Goal: Information Seeking & Learning: Learn about a topic

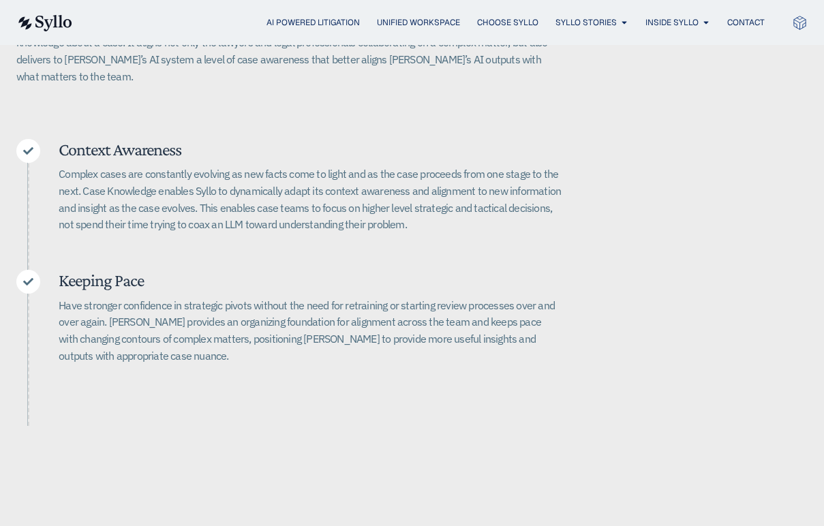
scroll to position [431, 0]
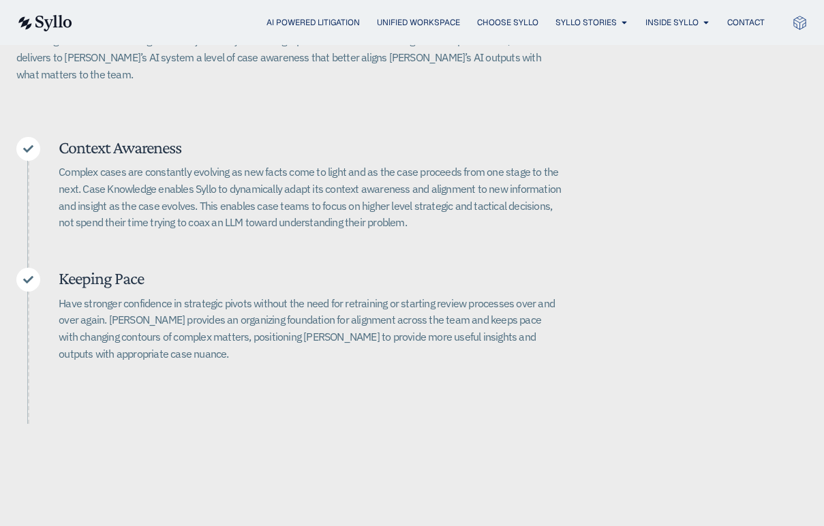
click at [286, 312] on p "Have stronger confidence in strategic pivots without the need for retraining or…" at bounding box center [310, 328] width 503 height 67
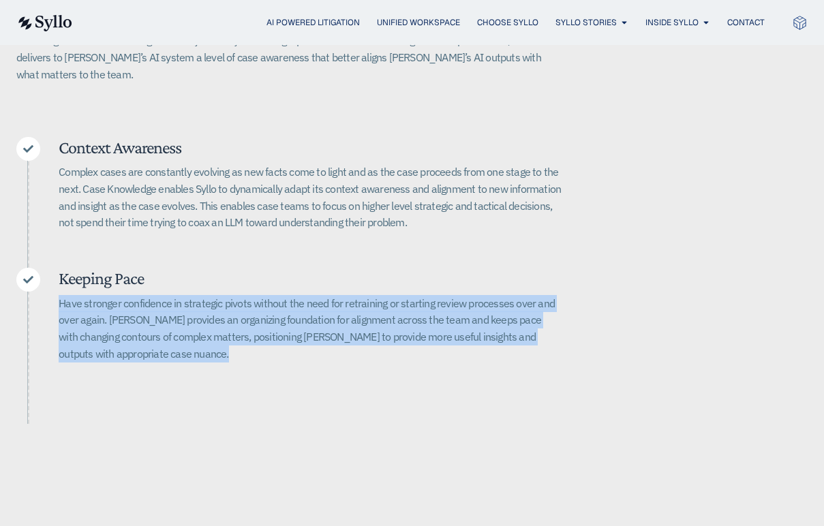
click at [286, 312] on p "Have stronger confidence in strategic pivots without the need for retraining or…" at bounding box center [310, 328] width 503 height 67
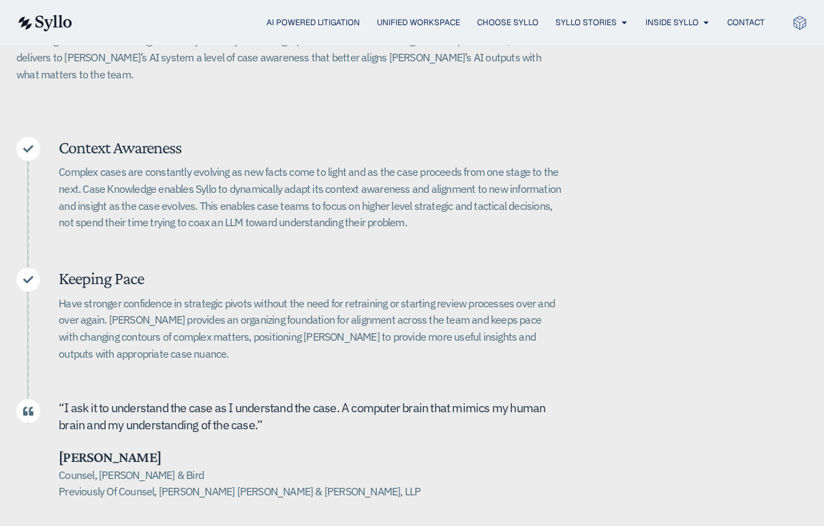
click at [305, 192] on p "Complex cases are constantly evolving as new facts come to light and as the cas…" at bounding box center [310, 197] width 503 height 67
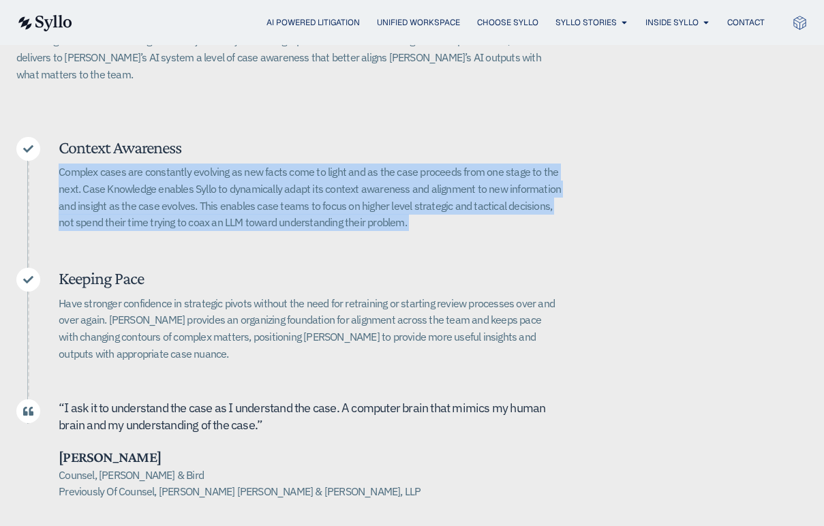
click at [305, 192] on p "Complex cases are constantly evolving as new facts come to light and as the cas…" at bounding box center [310, 197] width 503 height 67
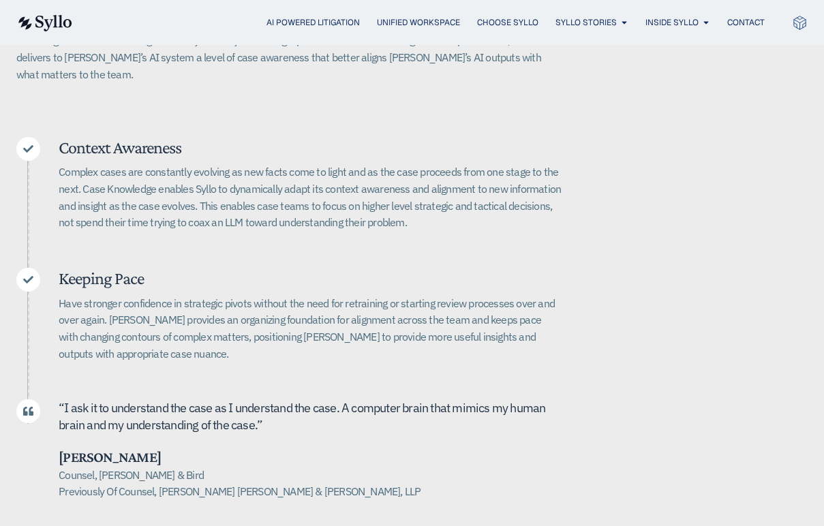
click at [292, 400] on span "nderstand the case as I understand the case. A computer brain that mimics my hu…" at bounding box center [302, 416] width 487 height 33
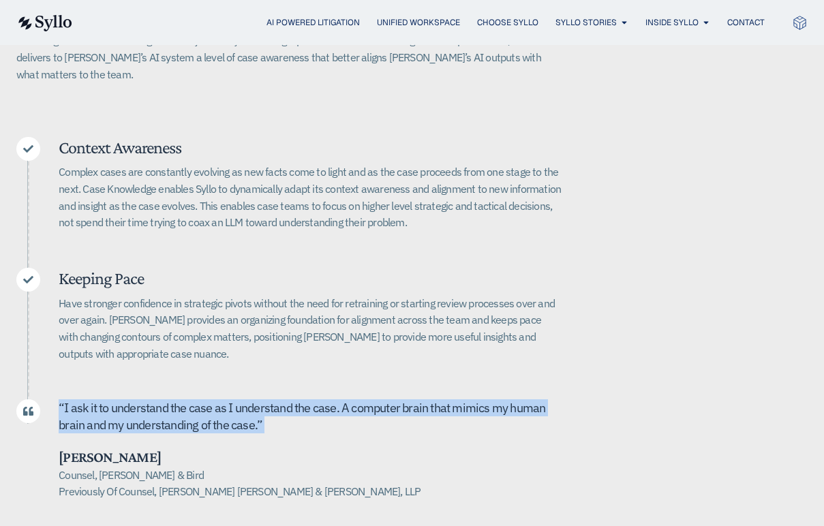
drag, startPoint x: 292, startPoint y: 398, endPoint x: 313, endPoint y: 331, distance: 70.7
click at [292, 400] on span "nderstand the case as I understand the case. A computer brain that mimics my hu…" at bounding box center [302, 416] width 487 height 33
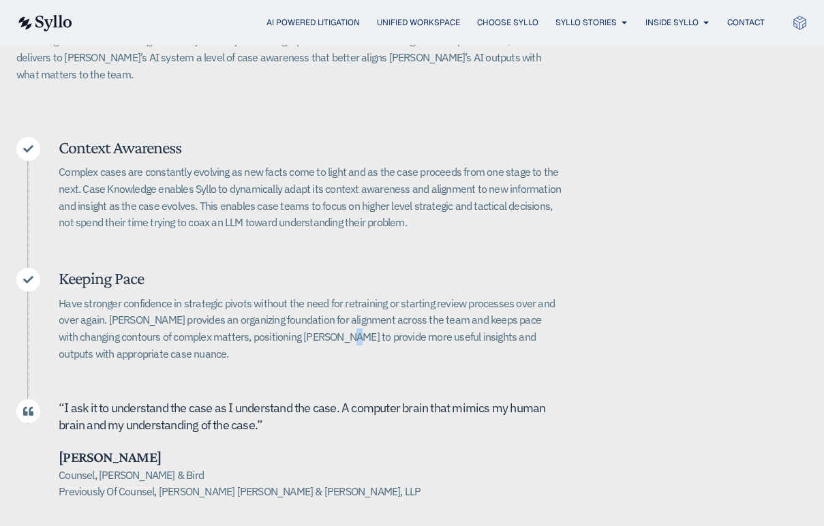
click at [311, 328] on p "Have stronger confidence in strategic pivots without the need for retraining or…" at bounding box center [310, 328] width 503 height 67
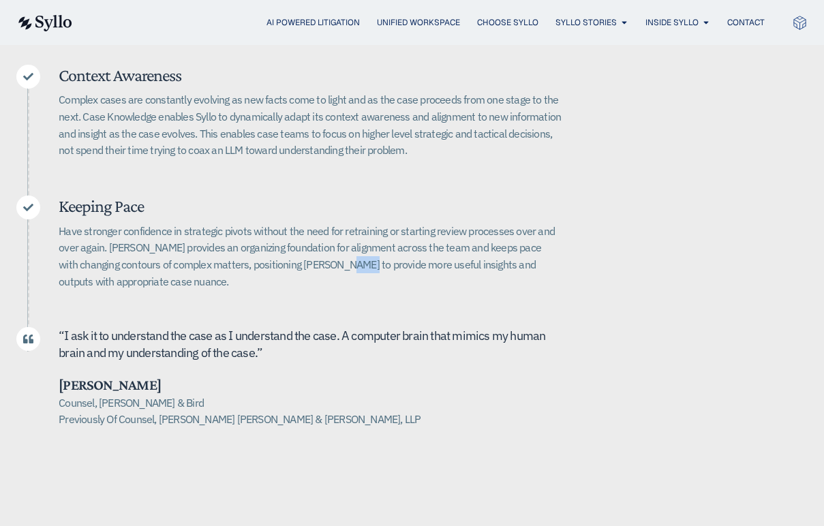
scroll to position [677, 0]
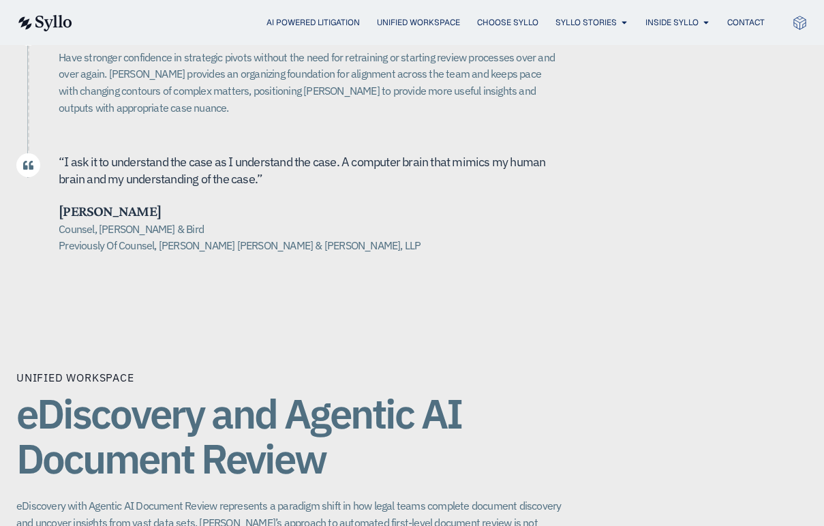
click at [202, 154] on span "nderstand the case as I understand the case. A computer brain that mimics my hu…" at bounding box center [302, 170] width 487 height 33
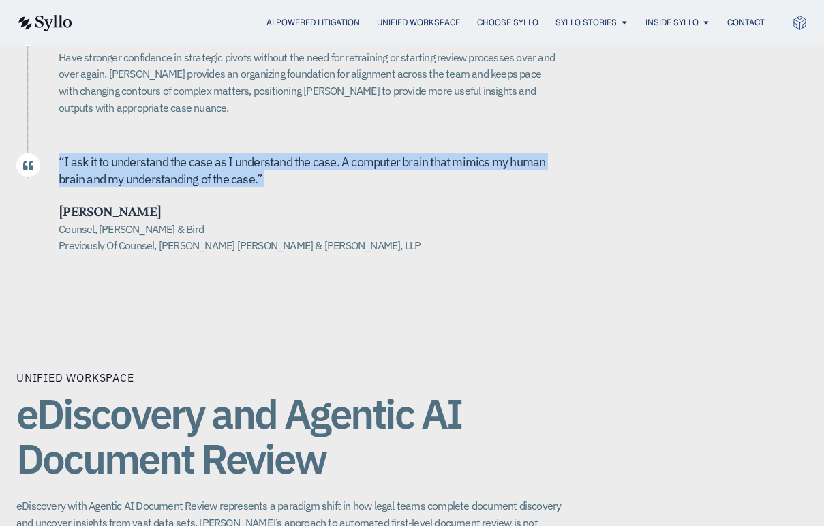
click at [202, 154] on span "nderstand the case as I understand the case. A computer brain that mimics my hu…" at bounding box center [302, 170] width 487 height 33
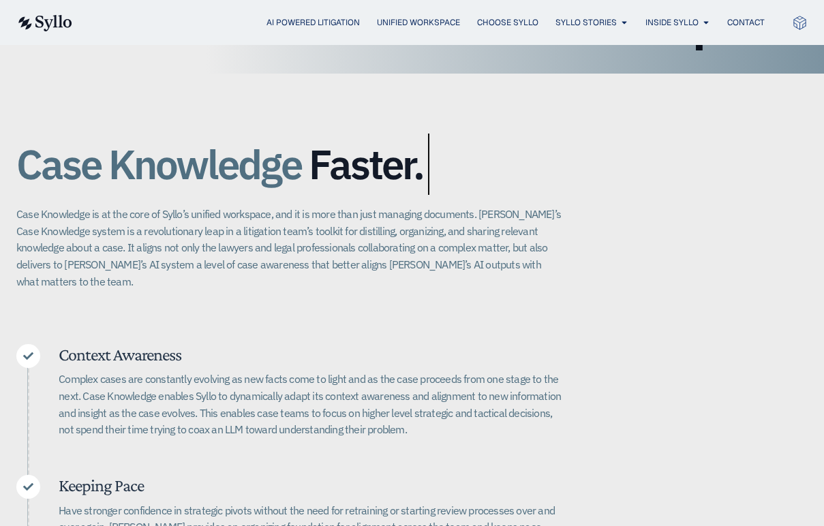
scroll to position [209, 0]
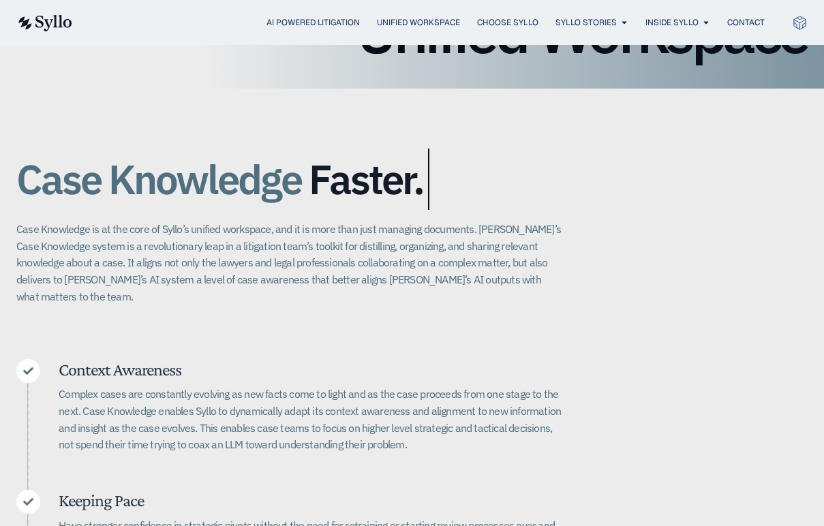
click at [229, 386] on p "Complex cases are constantly evolving as new facts come to light and as the cas…" at bounding box center [310, 419] width 503 height 67
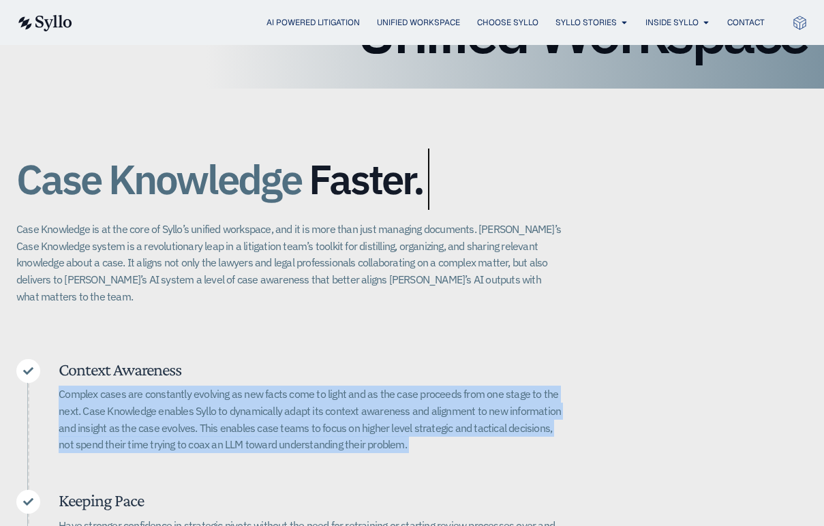
click at [229, 386] on p "Complex cases are constantly evolving as new facts come to light and as the cas…" at bounding box center [310, 419] width 503 height 67
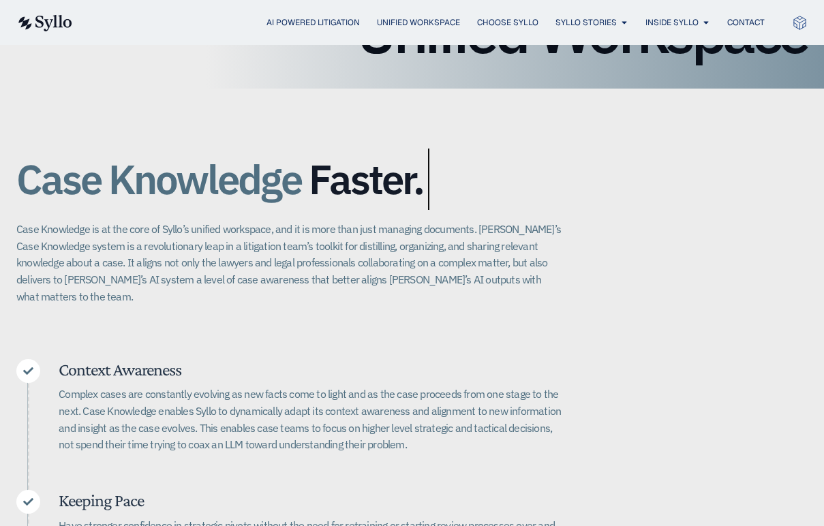
click at [353, 337] on div "Case Knowledge Better. Bigger. Faster. Case Knowledge is at the core of Syllo’s…" at bounding box center [411, 433] width 791 height 688
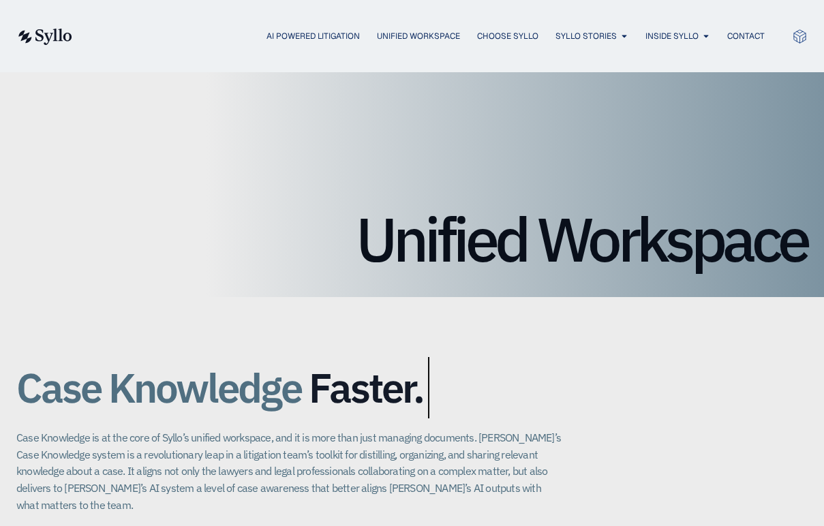
click at [59, 39] on img at bounding box center [44, 37] width 56 height 16
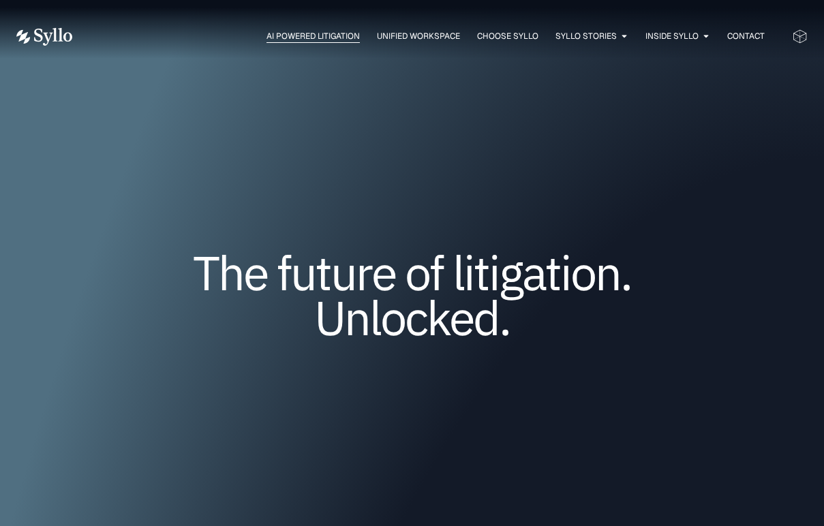
click at [316, 37] on span "AI Powered Litigation" at bounding box center [312, 36] width 93 height 12
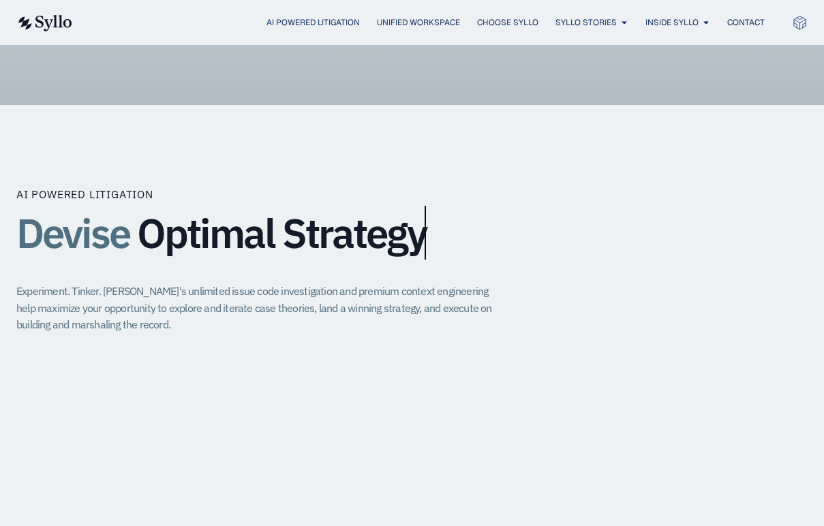
scroll to position [996, 0]
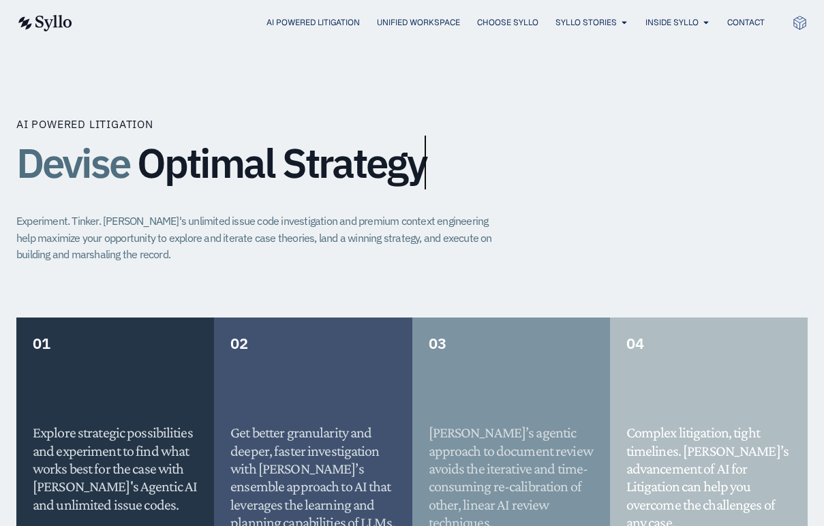
click at [171, 241] on p "Experiment. Tinker. Syllo's unlimited issue code investigation and premium cont…" at bounding box center [259, 238] width 487 height 50
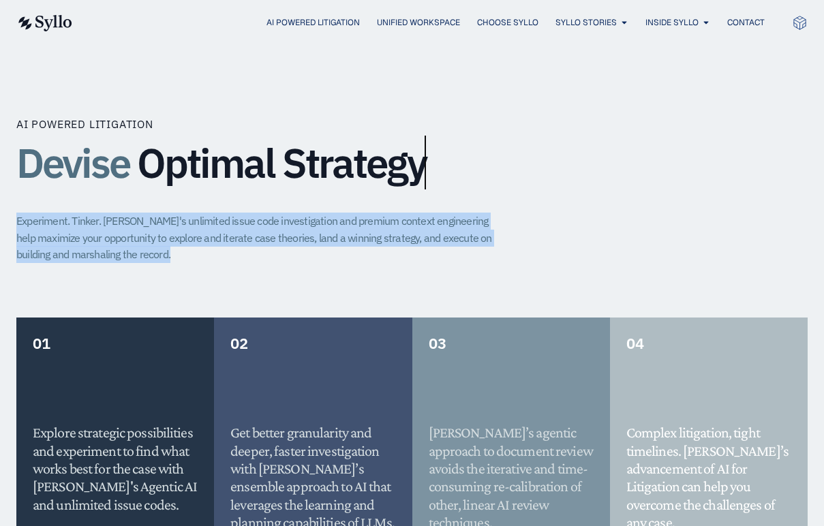
click at [171, 241] on p "Experiment. Tinker. Syllo's unlimited issue code investigation and premium cont…" at bounding box center [259, 238] width 487 height 50
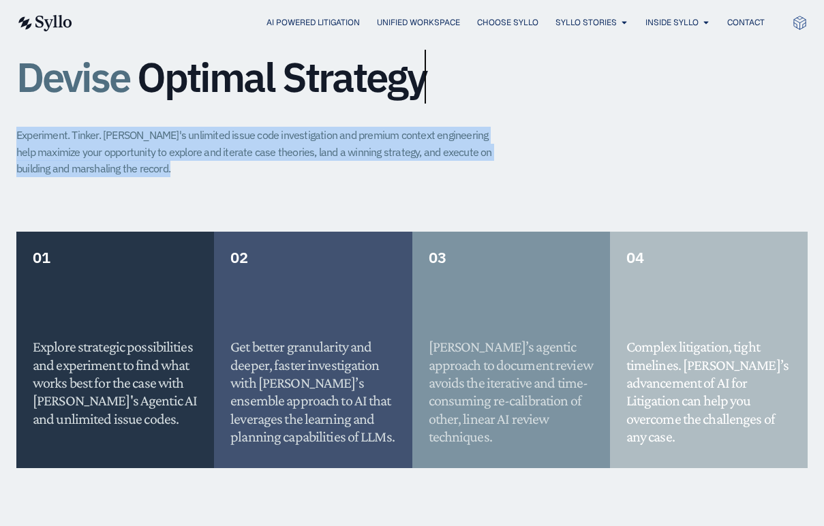
scroll to position [1084, 0]
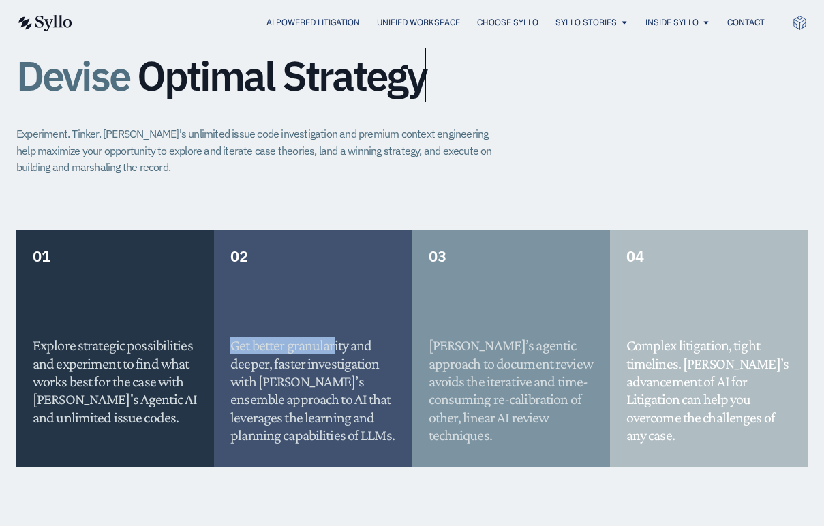
drag, startPoint x: 286, startPoint y: 306, endPoint x: 350, endPoint y: 345, distance: 75.5
click at [344, 341] on div "Get better granularity and deeper, faster investigation with Syllo’s ensemble a…" at bounding box center [312, 364] width 165 height 161
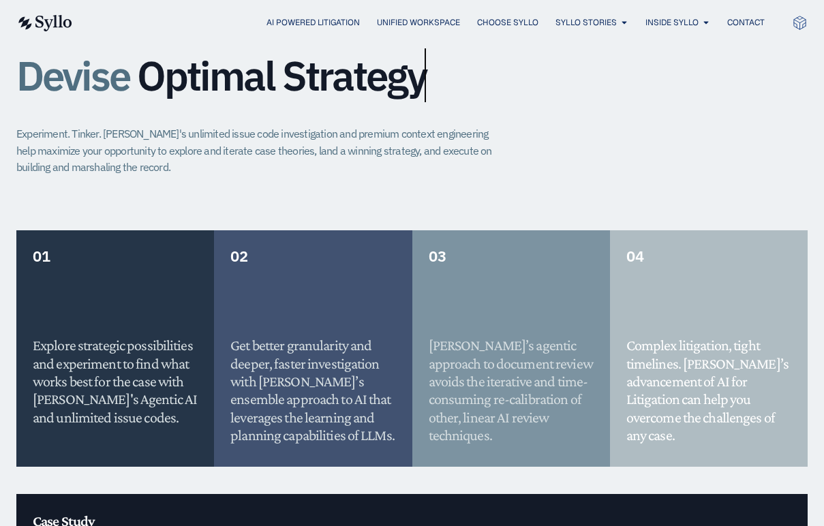
click at [350, 345] on h5 "Get better granularity and deeper, faster investigation with Syllo’s ensemble a…" at bounding box center [312, 391] width 165 height 108
drag, startPoint x: 292, startPoint y: 325, endPoint x: 471, endPoint y: 376, distance: 185.6
click at [418, 368] on div "01 Explore strategic possibilities and experiment to find what works best for t…" at bounding box center [411, 362] width 791 height 264
click at [511, 380] on h5 "Syllo’s agentic approach to document review avoids the iterative and time-consu…" at bounding box center [511, 391] width 165 height 108
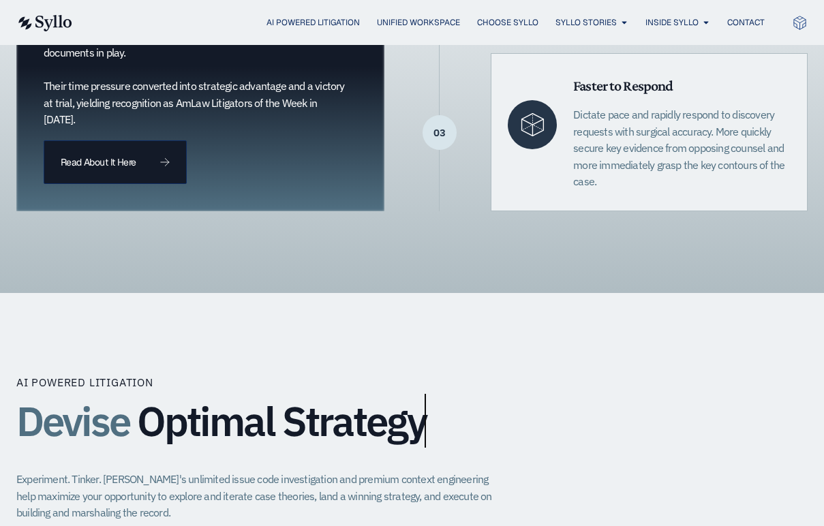
scroll to position [0, 0]
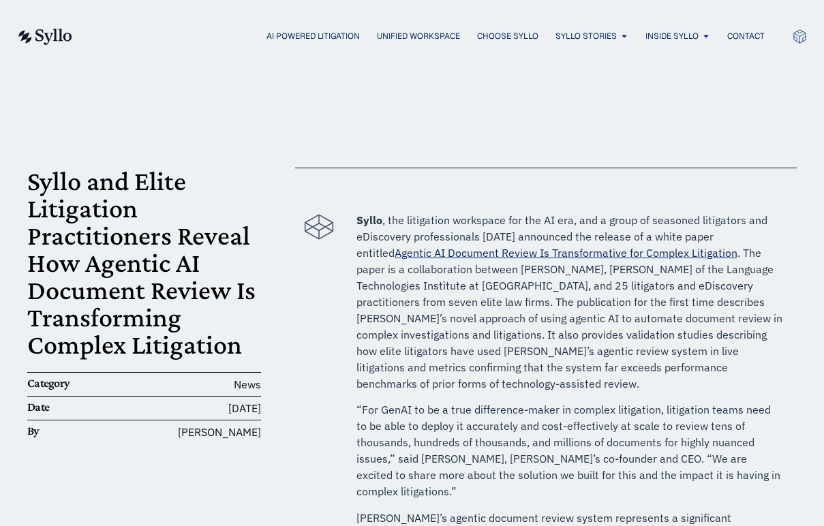
click at [52, 42] on img at bounding box center [44, 37] width 56 height 16
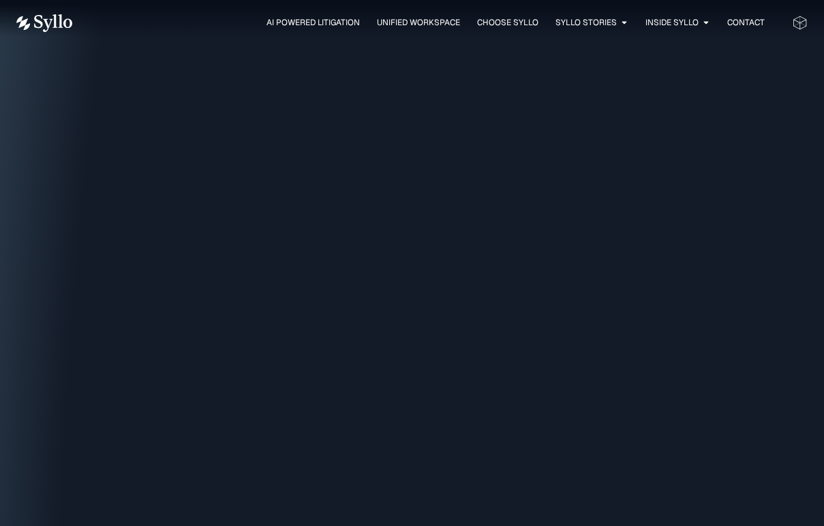
scroll to position [2656, 0]
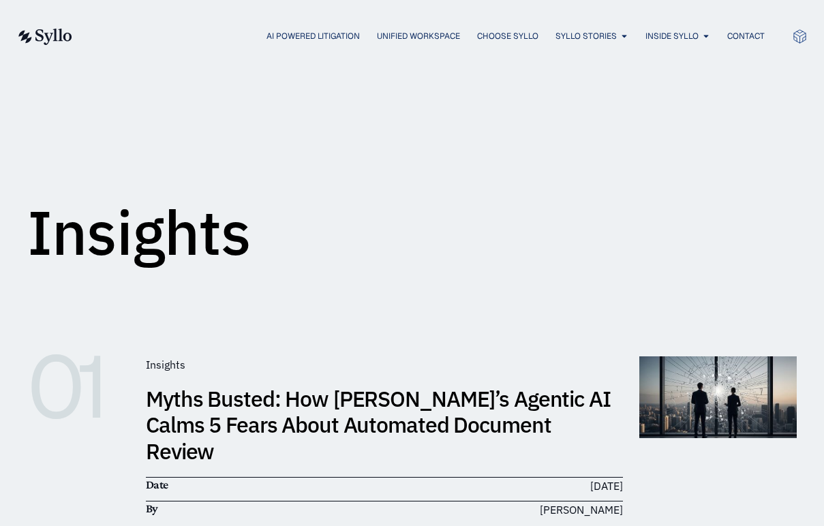
click at [42, 32] on img at bounding box center [44, 37] width 56 height 16
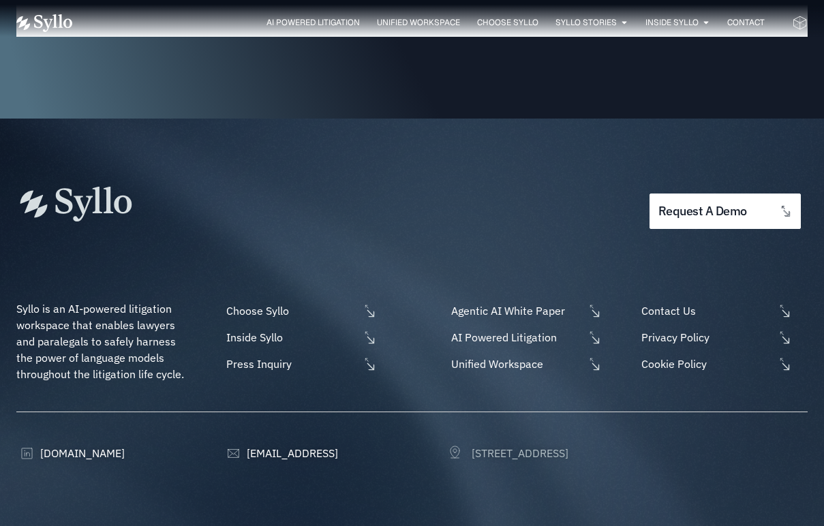
scroll to position [4227, 0]
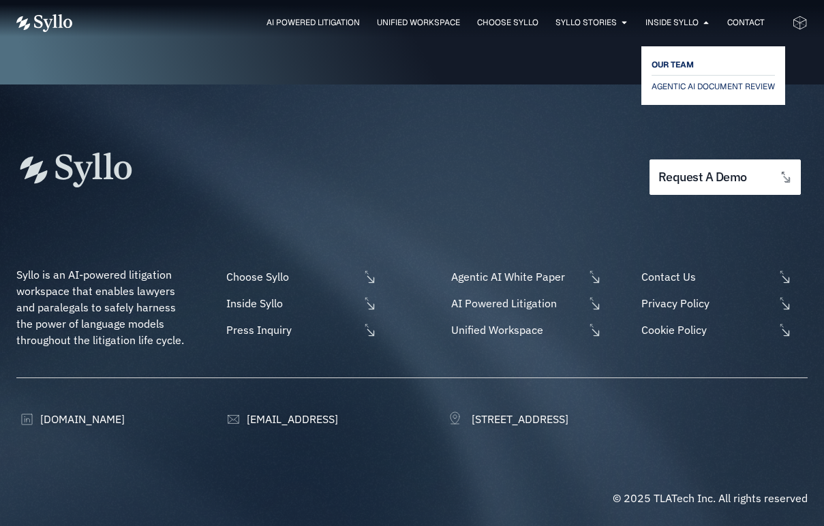
click at [675, 57] on span "OUR TEAM" at bounding box center [673, 65] width 42 height 16
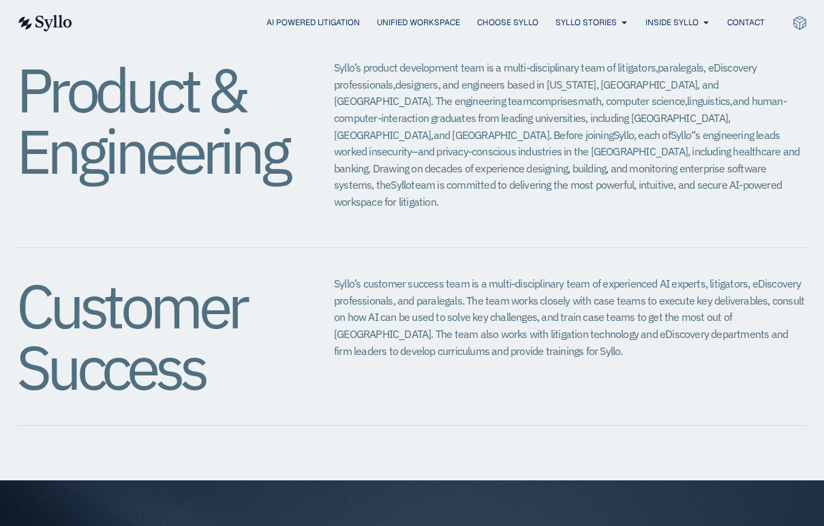
scroll to position [1715, 0]
